Goal: Information Seeking & Learning: Learn about a topic

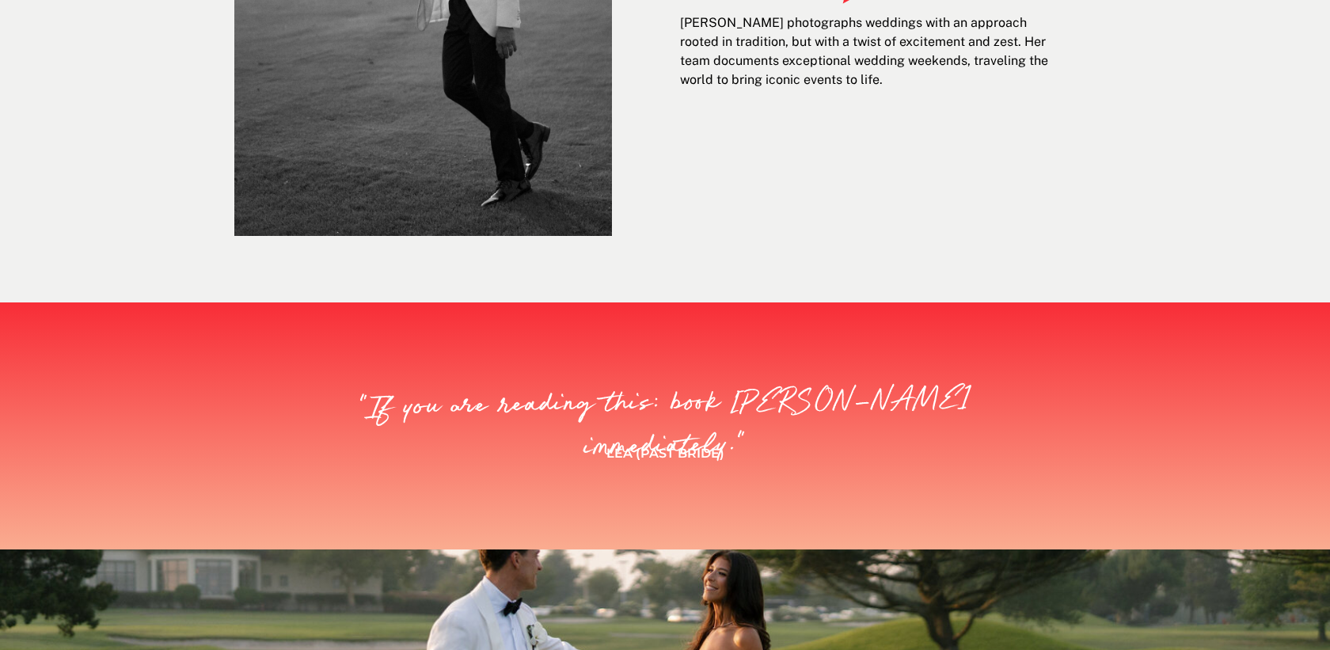
scroll to position [403, 0]
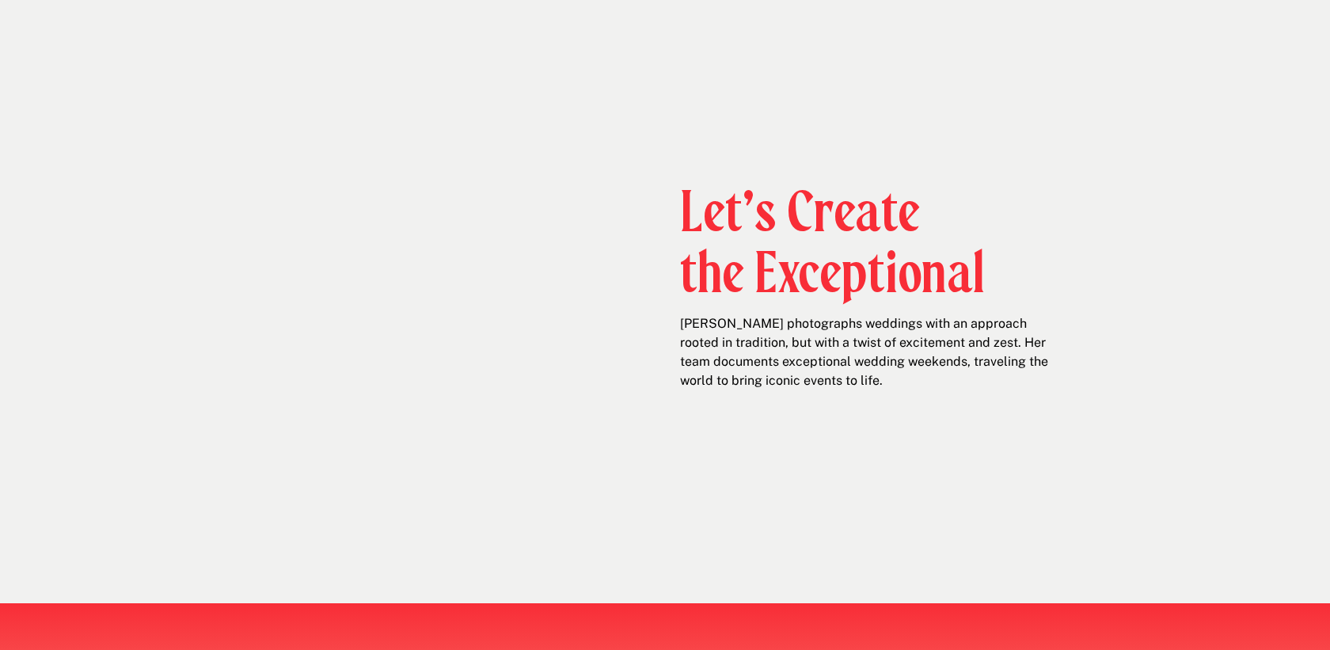
scroll to position [676, 0]
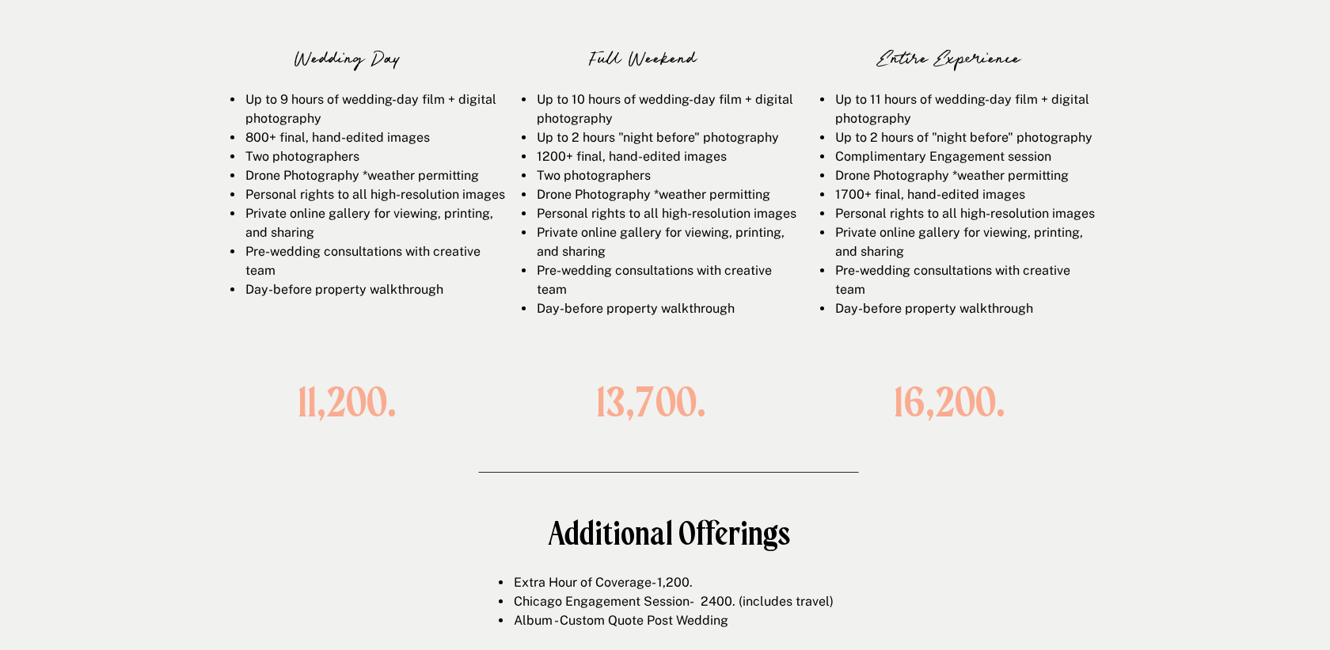
scroll to position [2312, 0]
drag, startPoint x: 970, startPoint y: 97, endPoint x: 892, endPoint y: 305, distance: 222.2
click at [892, 305] on ul "Up to 11 hours of wedding-day film + digital photography Up to 2 hours of "nigh…" at bounding box center [958, 206] width 274 height 228
click at [892, 301] on li "Pre-wedding consultations with creative team" at bounding box center [964, 282] width 261 height 38
drag, startPoint x: 910, startPoint y: 311, endPoint x: 905, endPoint y: 102, distance: 209.1
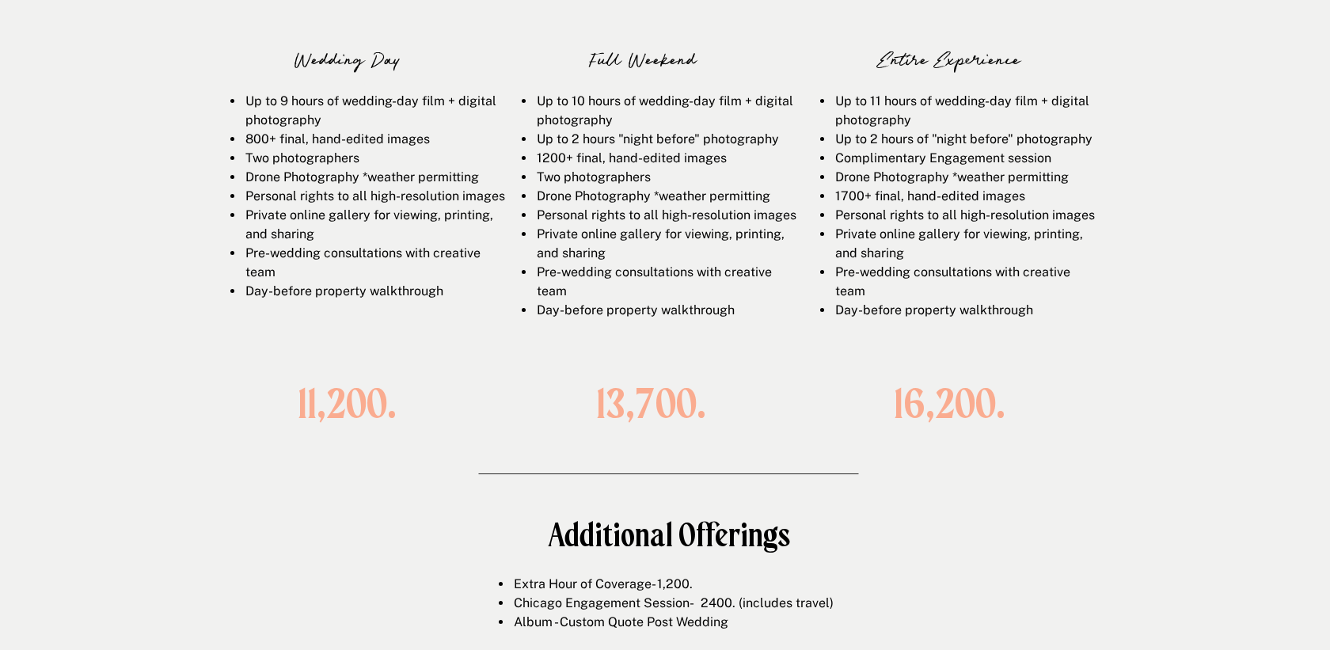
click at [905, 102] on ul "Up to 11 hours of wedding-day film + digital photography Up to 2 hours of "nigh…" at bounding box center [958, 206] width 274 height 228
click at [905, 102] on li "Up to 11 hours of wedding-day film + digital photography" at bounding box center [964, 111] width 261 height 38
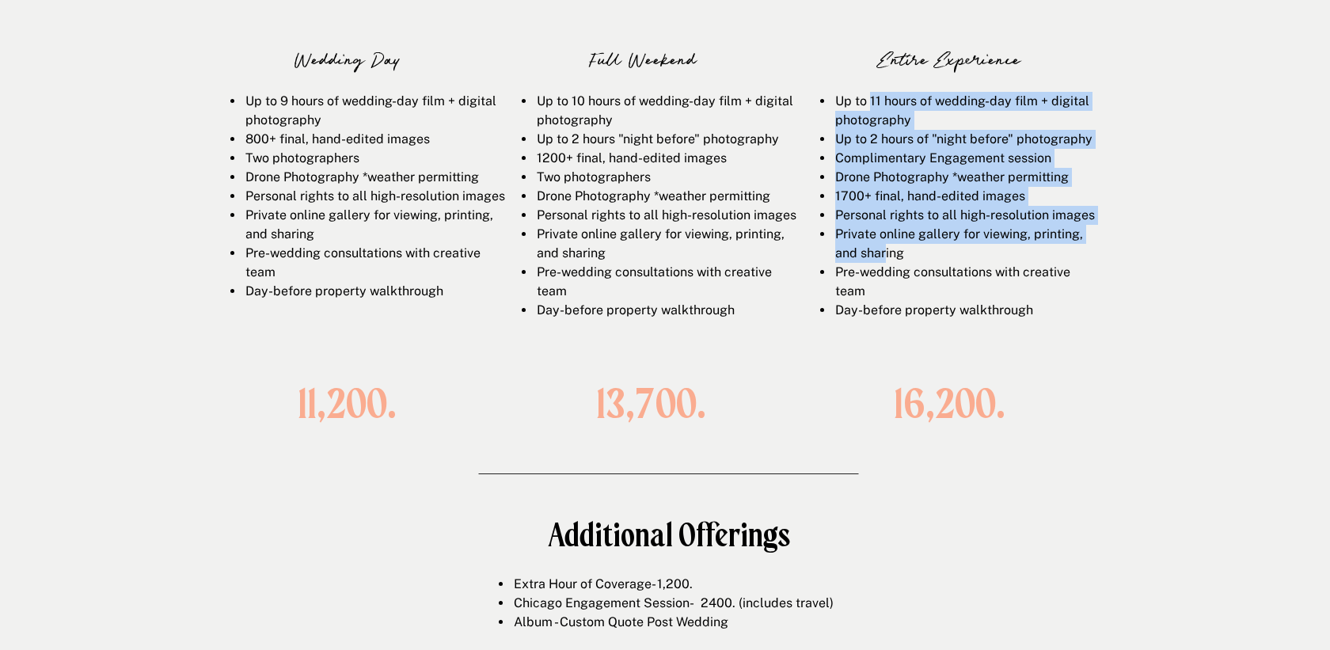
drag, startPoint x: 871, startPoint y: 101, endPoint x: 886, endPoint y: 270, distance: 170.1
click at [886, 270] on ul "Up to 11 hours of wedding-day film + digital photography Up to 2 hours of "nigh…" at bounding box center [958, 206] width 274 height 228
click at [886, 263] on li "Private online gallery for viewing, printing, and sharing" at bounding box center [964, 244] width 261 height 38
drag, startPoint x: 867, startPoint y: 109, endPoint x: 866, endPoint y: 278, distance: 168.6
click at [866, 278] on ul "Up to 11 hours of wedding-day film + digital photography Up to 2 hours of "nigh…" at bounding box center [958, 206] width 274 height 228
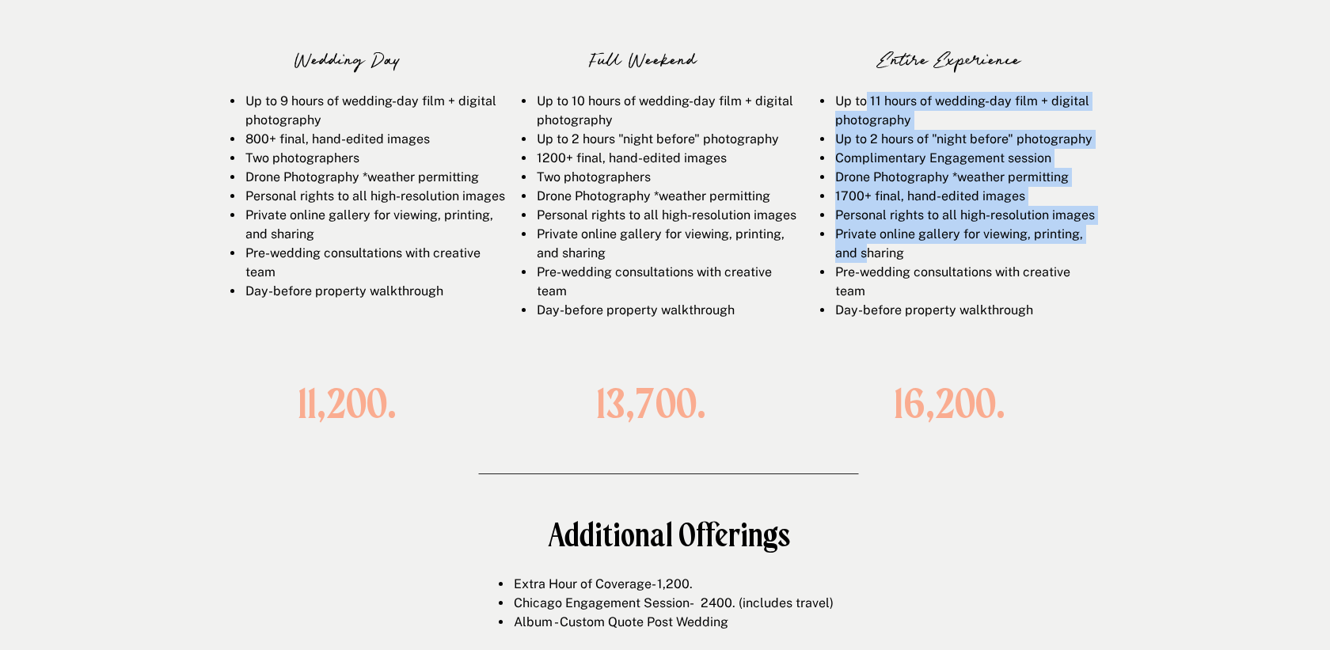
click at [866, 263] on li "Private online gallery for viewing, printing, and sharing" at bounding box center [964, 244] width 261 height 38
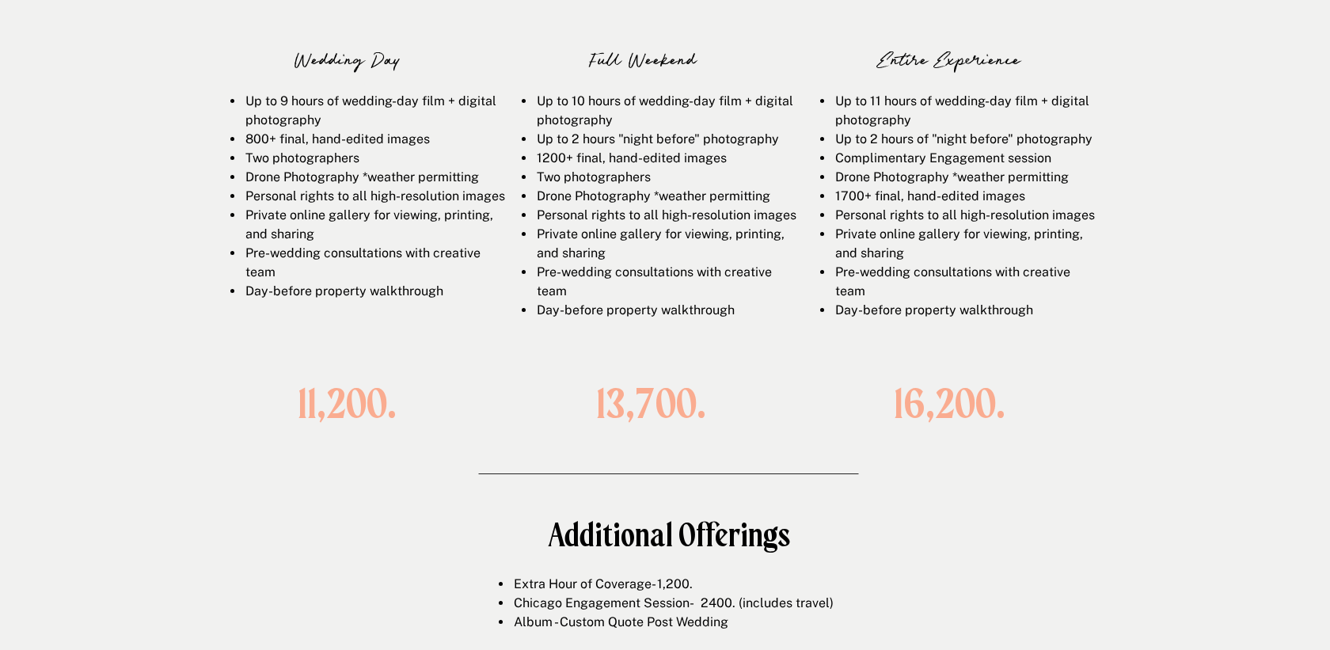
drag, startPoint x: 985, startPoint y: 226, endPoint x: 986, endPoint y: 295, distance: 69.7
click at [986, 295] on ul "Up to 11 hours of wedding-day film + digital photography Up to 2 hours of "nigh…" at bounding box center [958, 206] width 274 height 228
click at [986, 295] on li "Pre-wedding consultations with creative team" at bounding box center [964, 282] width 261 height 38
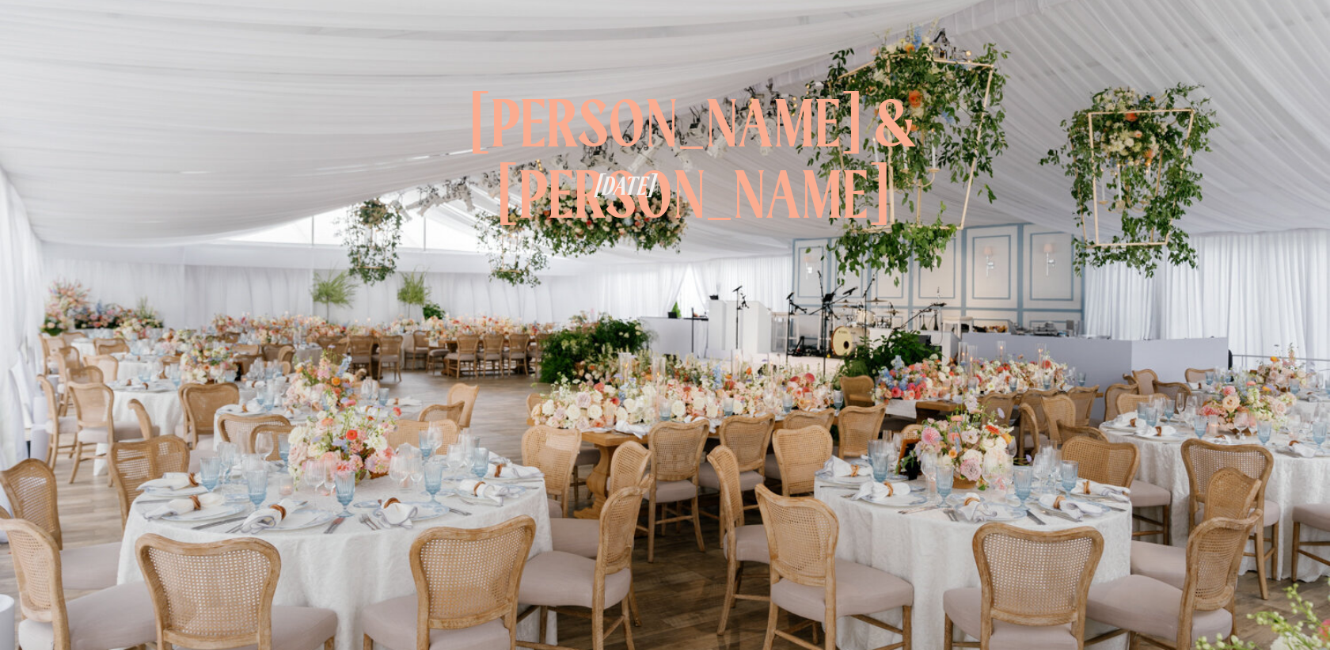
scroll to position [2312, 0]
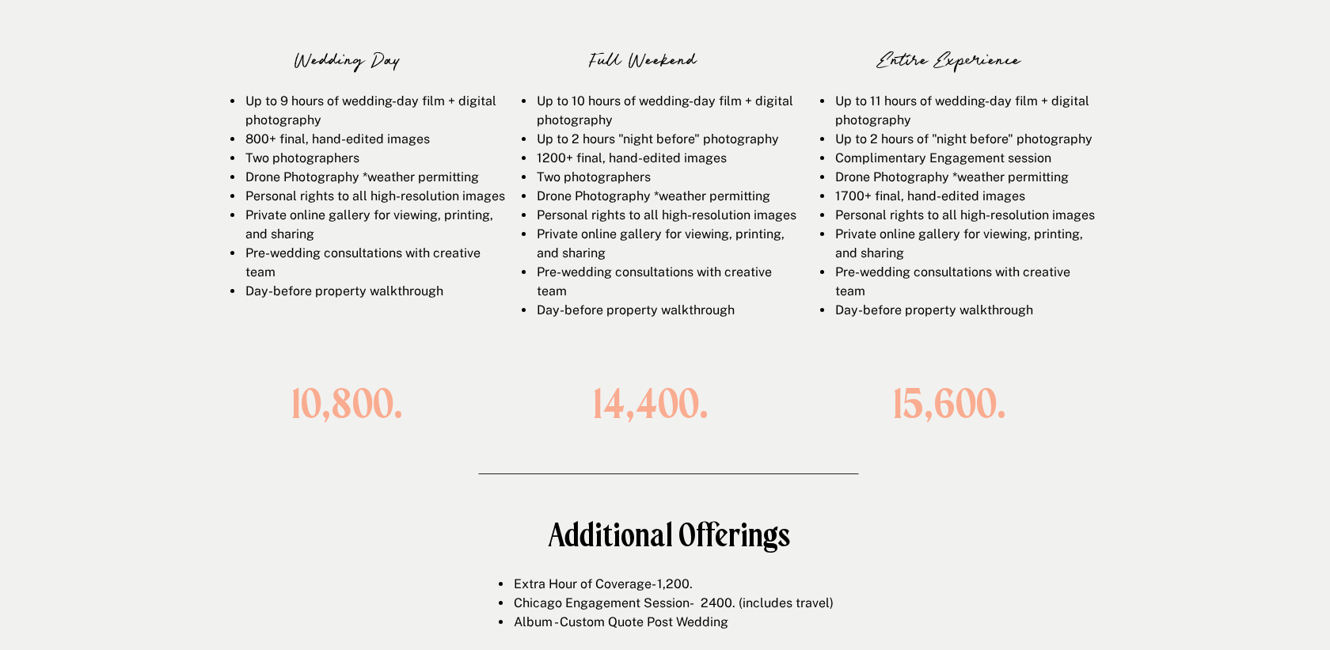
click at [259, 408] on h1 "10,800." at bounding box center [347, 404] width 206 height 44
drag, startPoint x: 598, startPoint y: 89, endPoint x: 579, endPoint y: 265, distance: 176.8
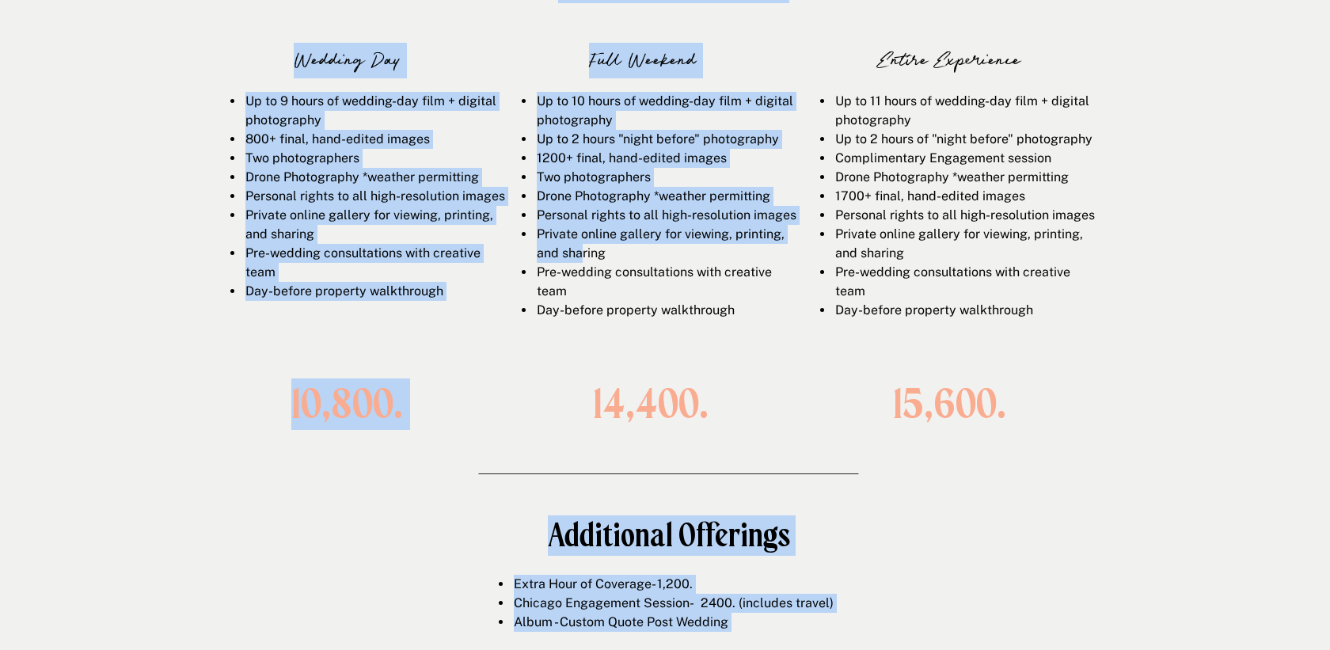
click at [579, 263] on li "Private online gallery for viewing, printing, and sharing" at bounding box center [665, 244] width 261 height 38
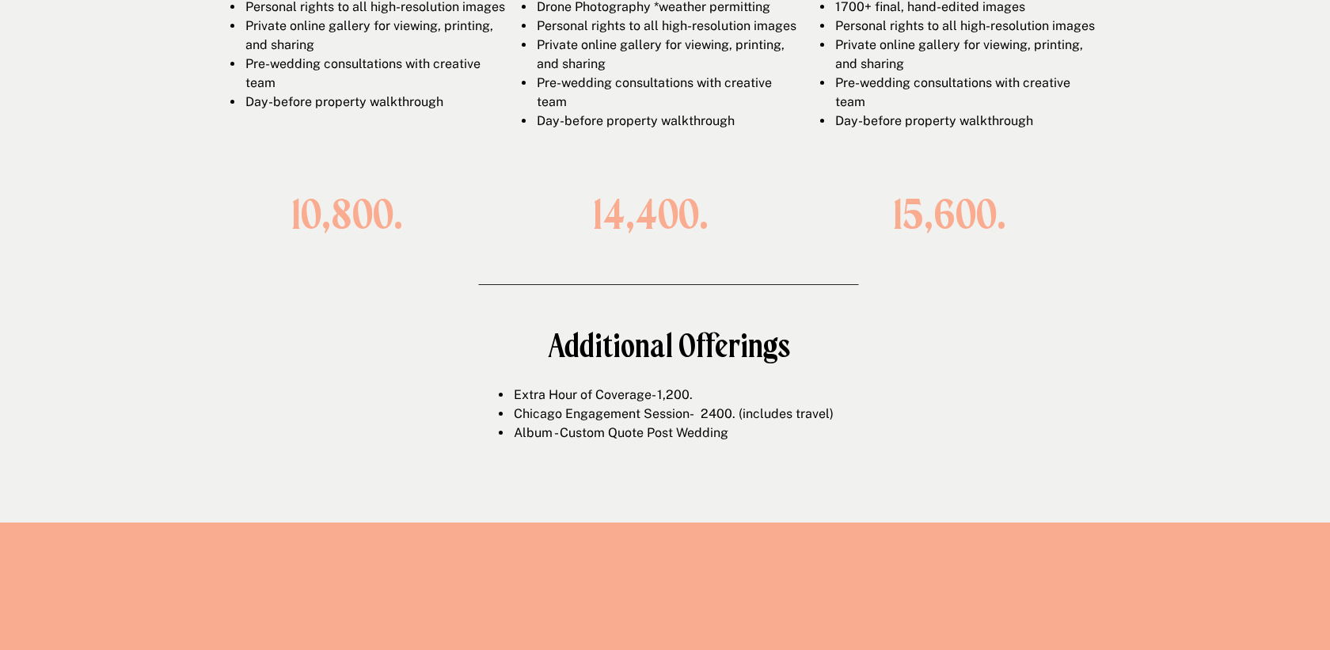
scroll to position [2179, 0]
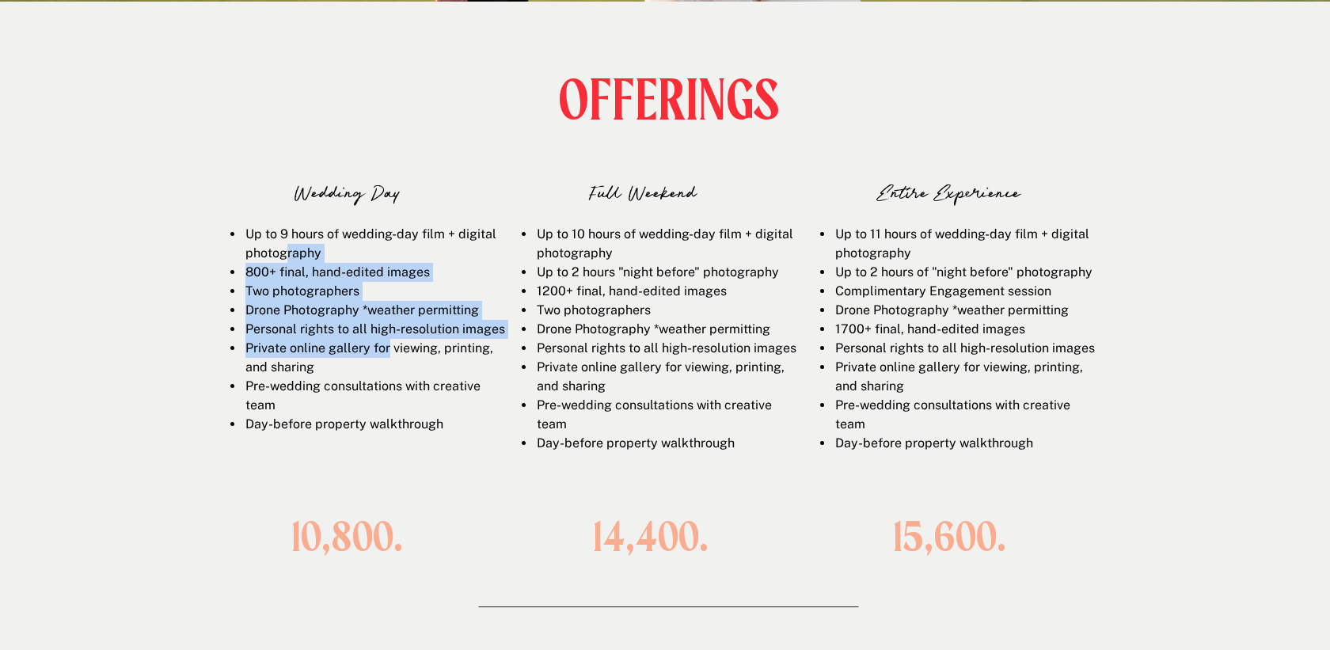
drag, startPoint x: 286, startPoint y: 257, endPoint x: 399, endPoint y: 399, distance: 181.4
click at [396, 389] on div "Up to 9 hours of wedding-day film + digital photography 800+ final, hand-edited…" at bounding box center [359, 352] width 291 height 254
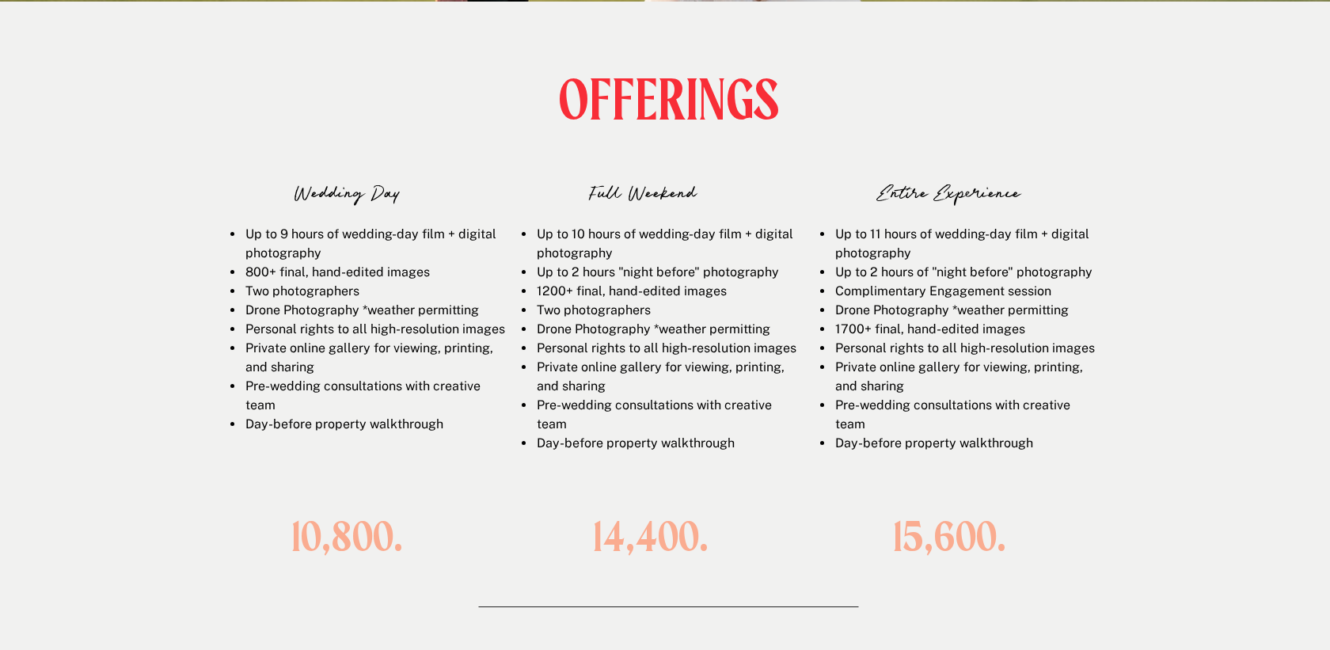
click at [399, 399] on li "Pre-wedding consultations with creative team" at bounding box center [374, 396] width 261 height 38
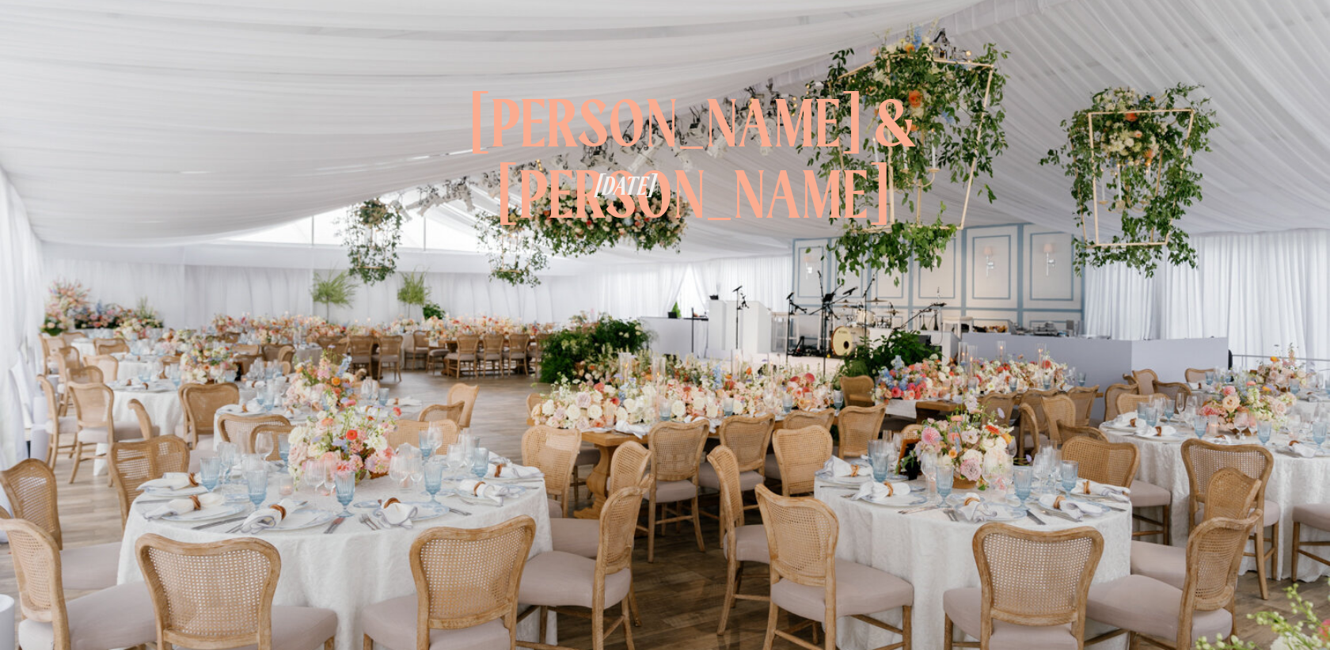
scroll to position [2179, 0]
